Goal: Task Accomplishment & Management: Use online tool/utility

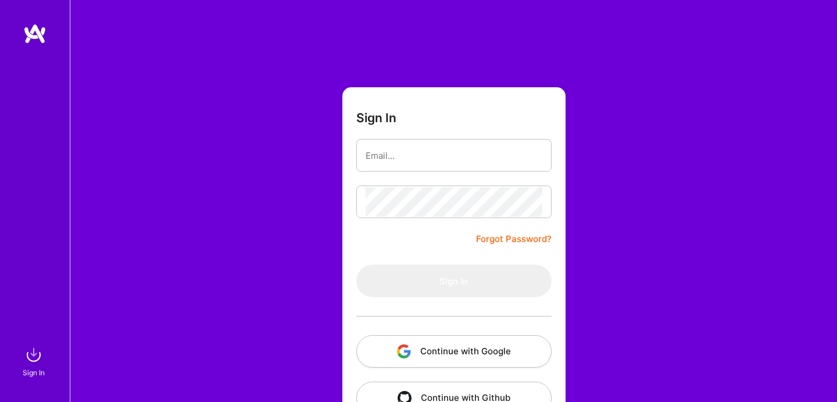
click at [449, 350] on button "Continue with Google" at bounding box center [453, 351] width 195 height 33
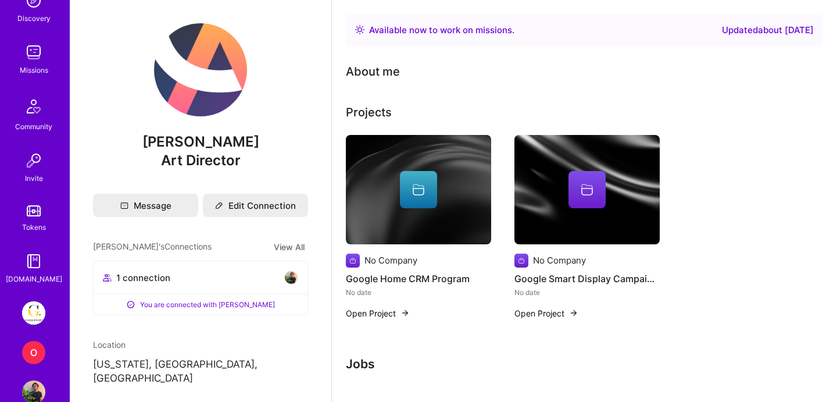
scroll to position [158, 0]
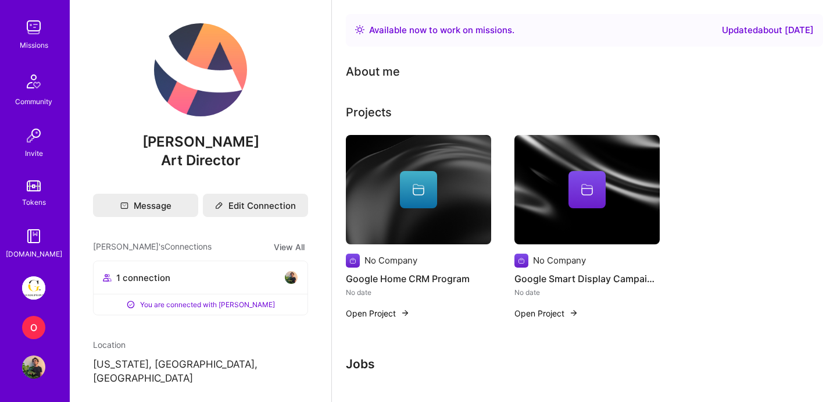
click at [36, 287] on img at bounding box center [33, 287] width 23 height 23
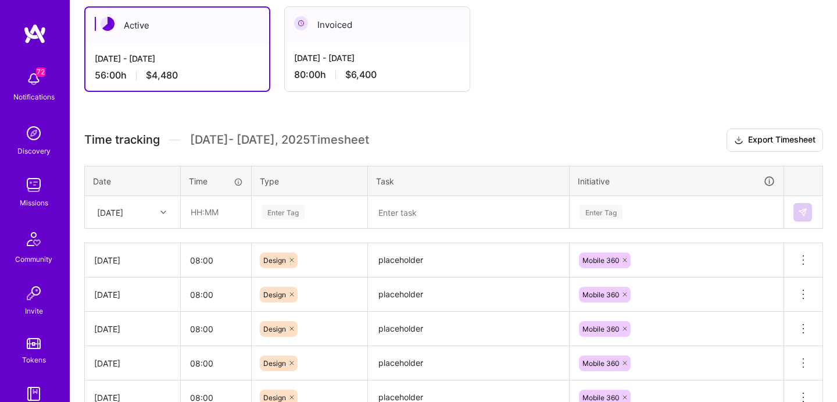
scroll to position [211, 0]
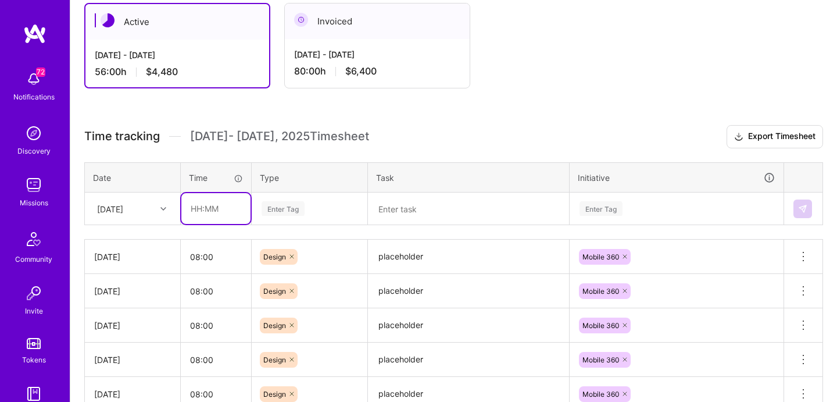
click at [219, 212] on input "text" at bounding box center [215, 208] width 69 height 31
type input "08:00"
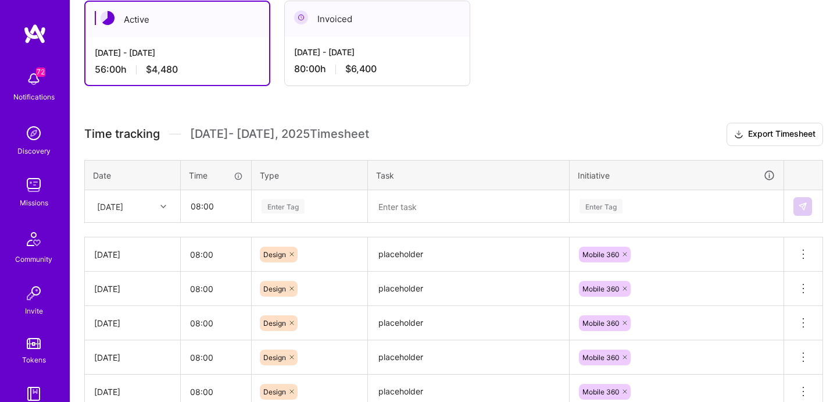
click at [280, 203] on div "Enter Tag" at bounding box center [283, 206] width 43 height 18
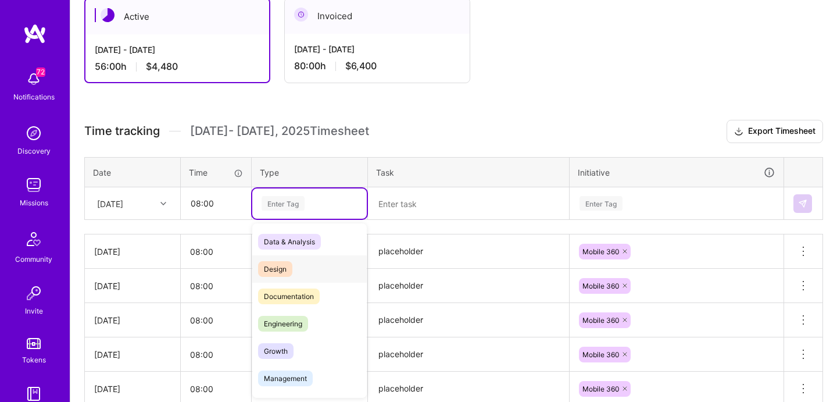
click at [277, 266] on span "Design" at bounding box center [275, 269] width 34 height 16
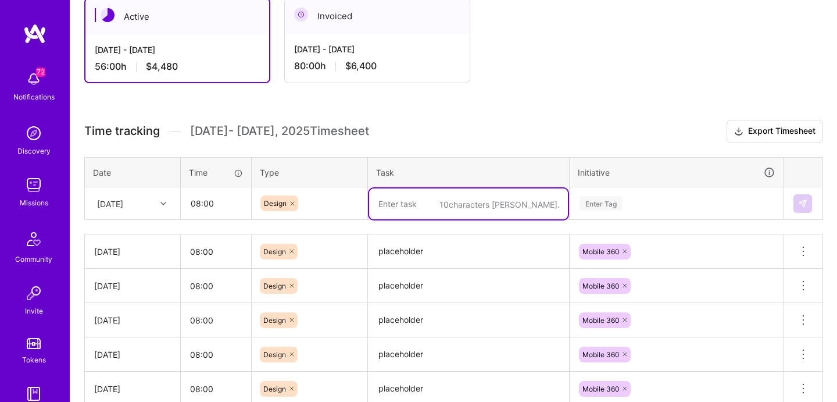
click at [404, 205] on textarea at bounding box center [468, 203] width 199 height 31
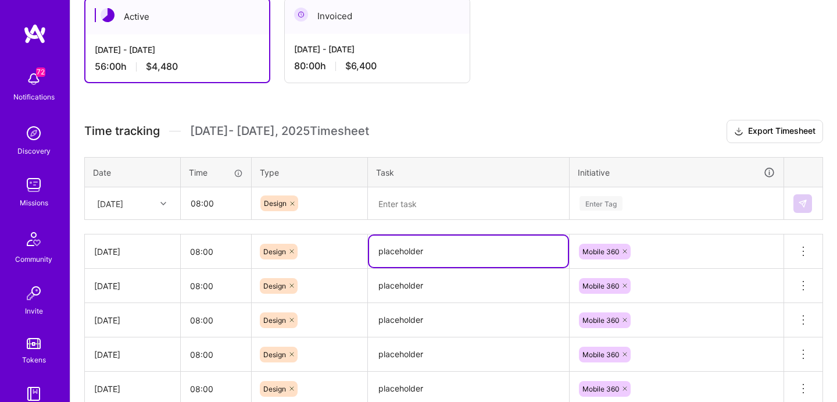
click at [401, 247] on textarea "placeholder" at bounding box center [468, 250] width 199 height 31
click at [429, 203] on textarea at bounding box center [468, 203] width 199 height 31
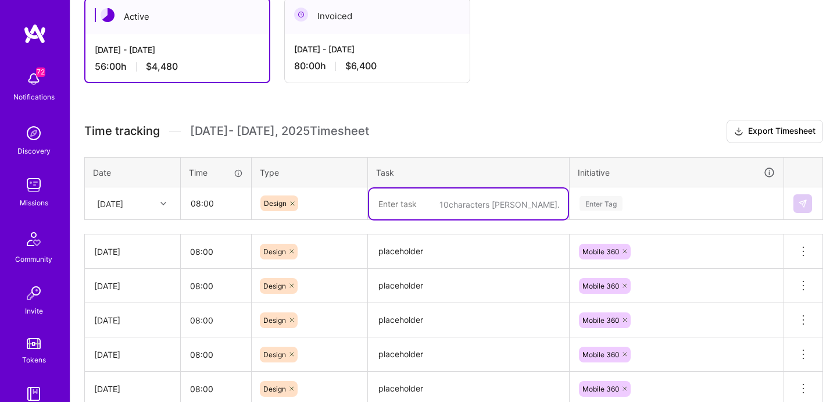
paste textarea "placeholder"
type textarea "placeholder"
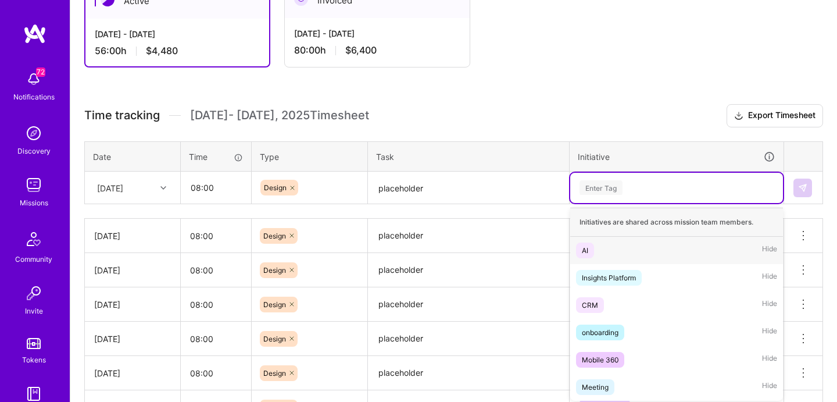
click at [588, 197] on div "Enter Tag" at bounding box center [676, 188] width 213 height 30
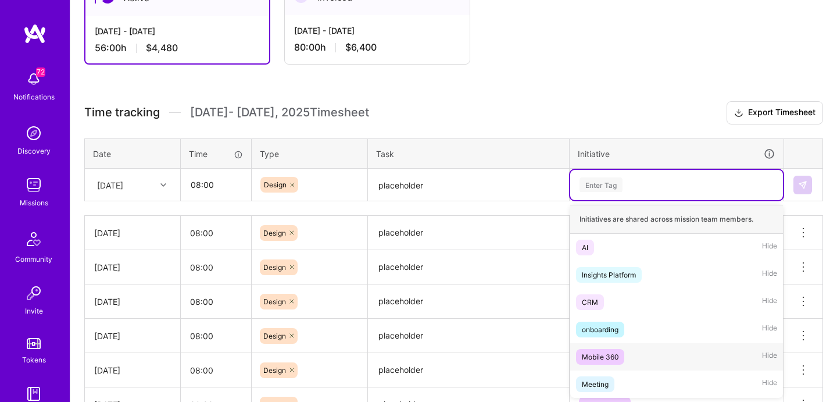
click at [602, 353] on div "Mobile 360" at bounding box center [600, 357] width 37 height 12
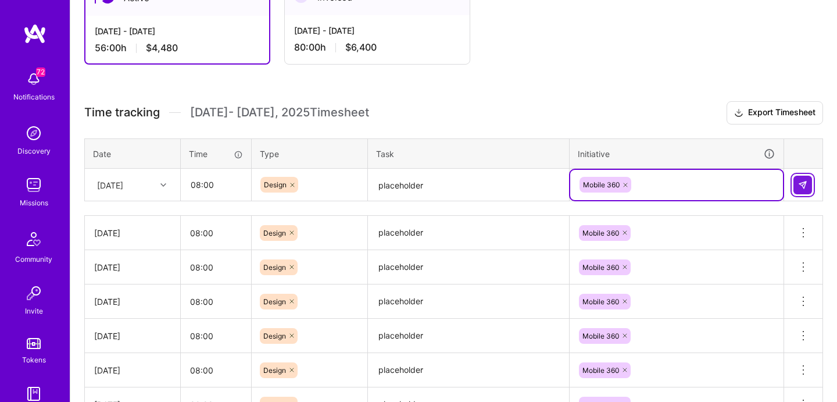
click at [799, 184] on img at bounding box center [802, 184] width 9 height 9
